Goal: Task Accomplishment & Management: Manage account settings

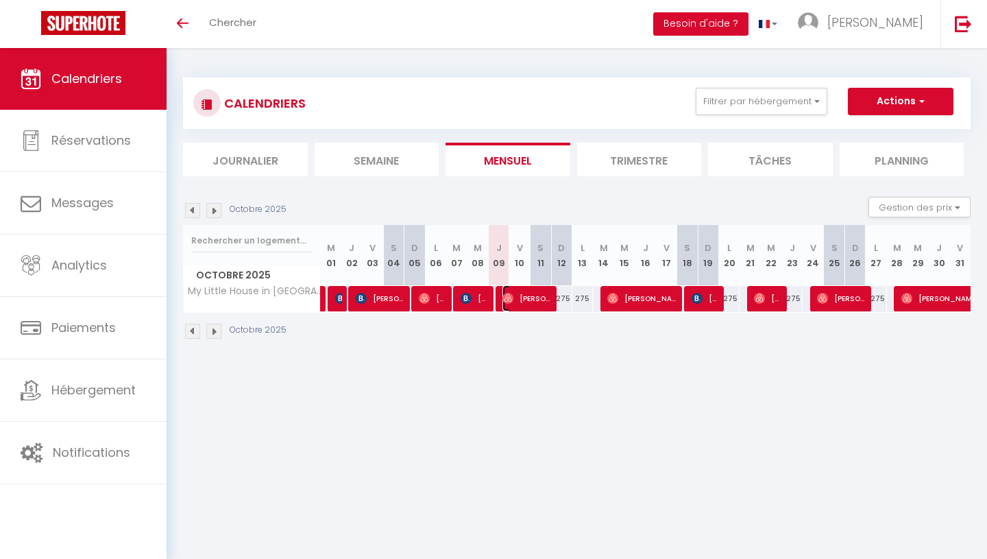
click at [532, 301] on span "[PERSON_NAME]" at bounding box center [527, 298] width 49 height 26
select select "OK"
select select "0"
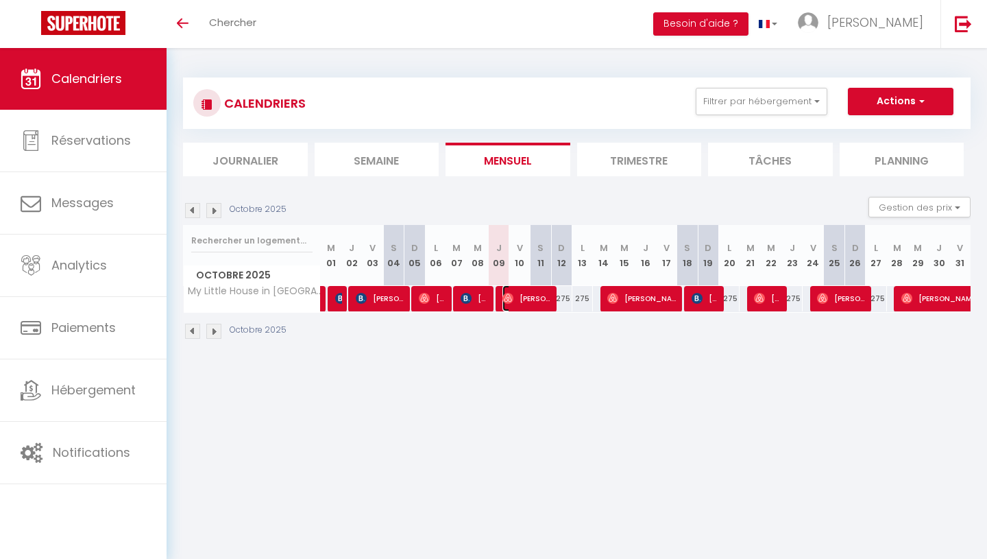
select select "1"
select select
select select "35559"
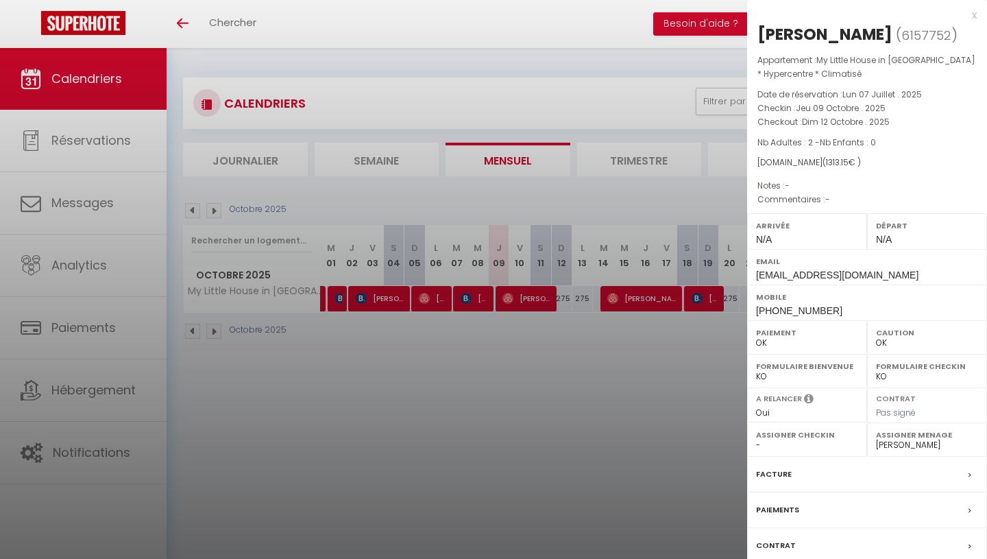
click at [533, 298] on div at bounding box center [493, 279] width 987 height 559
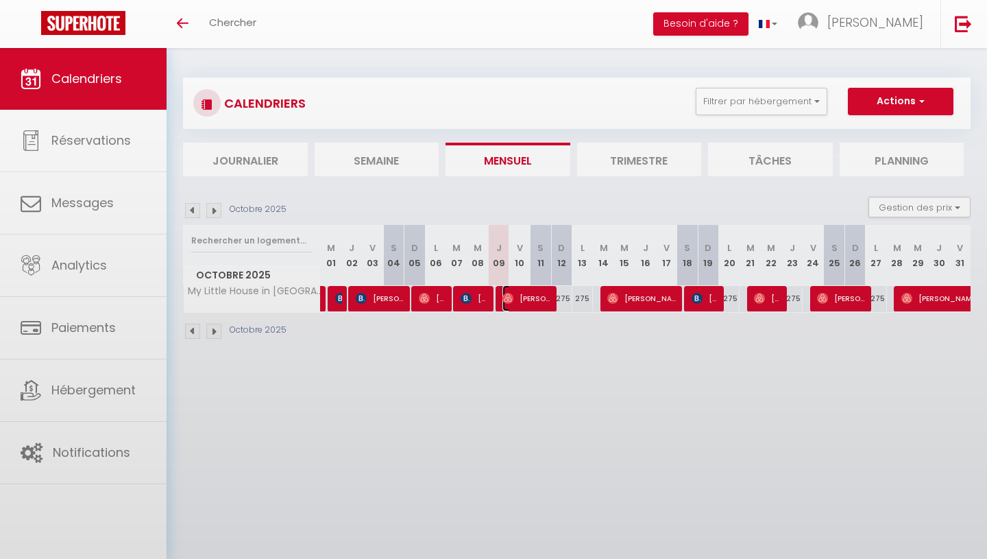
click at [533, 298] on span "[PERSON_NAME]" at bounding box center [527, 298] width 49 height 26
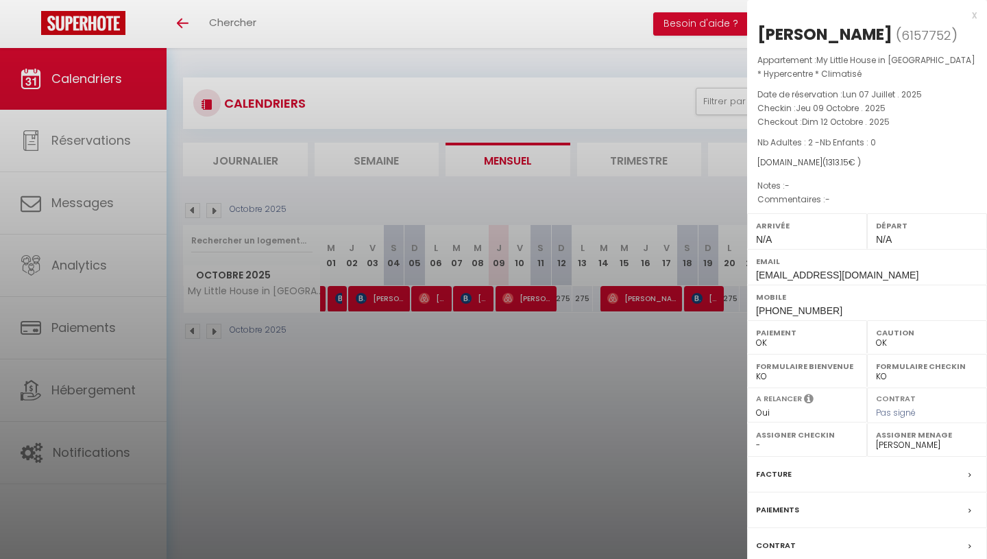
click at [573, 398] on div at bounding box center [493, 279] width 987 height 559
